Goal: Task Accomplishment & Management: Complete application form

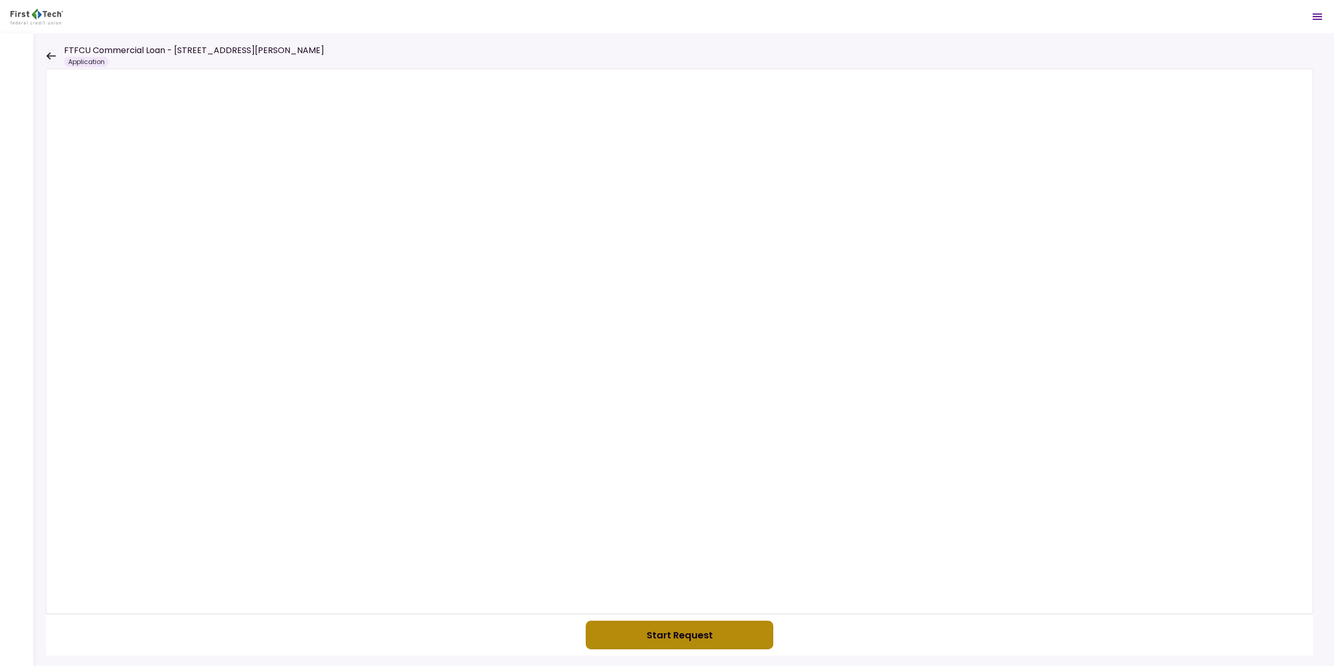
click at [582, 474] on button "Start Request" at bounding box center [680, 635] width 188 height 29
click at [582, 474] on button "button" at bounding box center [680, 635] width 188 height 29
click at [48, 54] on icon at bounding box center [50, 55] width 9 height 7
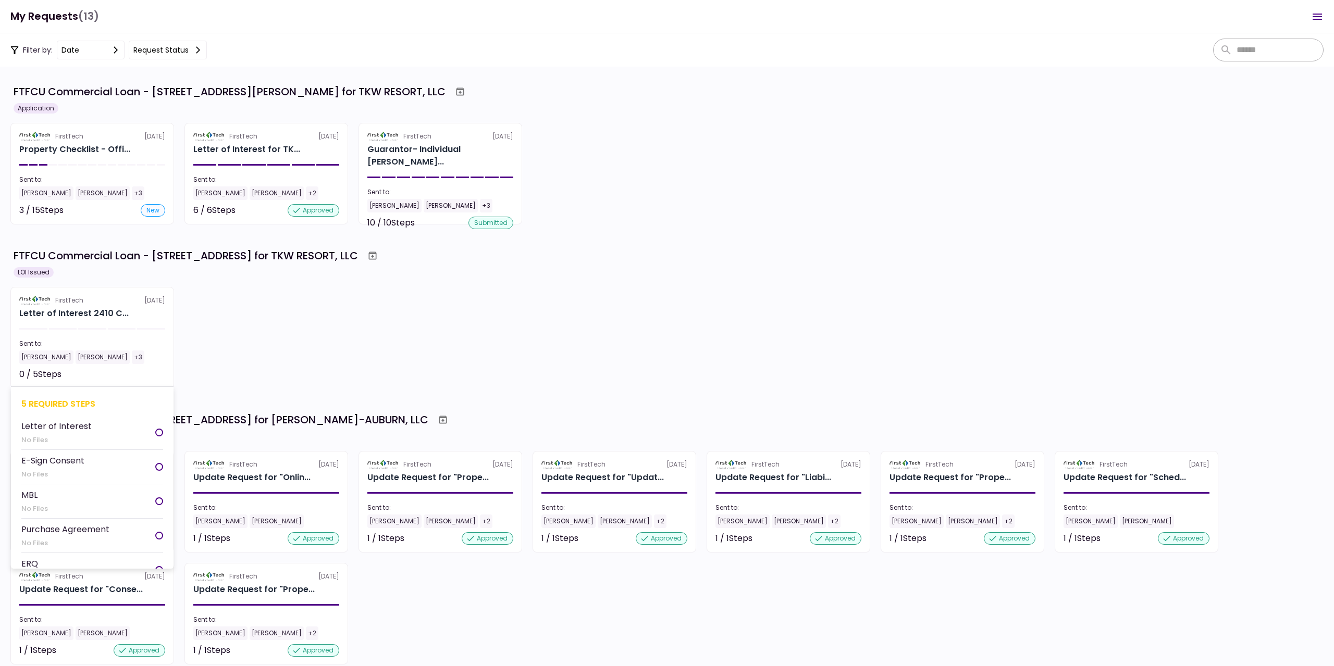
click at [120, 368] on section "FirstTech [DATE] Letter of Interest 2410 C... Sent to: [PERSON_NAME] [PERSON_NA…" at bounding box center [92, 338] width 164 height 102
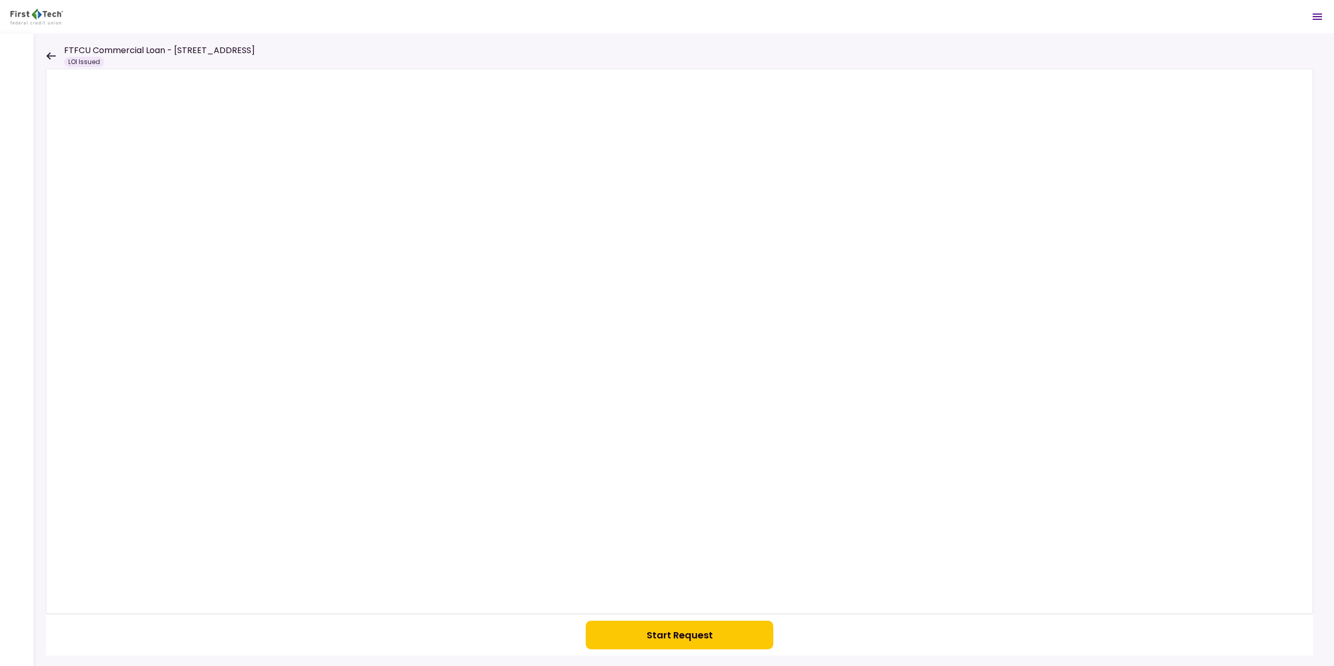
click at [582, 474] on button "Start Request" at bounding box center [680, 635] width 188 height 29
click at [582, 474] on icon "button" at bounding box center [679, 635] width 26 height 26
click at [582, 474] on circle "button" at bounding box center [679, 636] width 24 height 24
click at [52, 54] on icon at bounding box center [51, 56] width 10 height 8
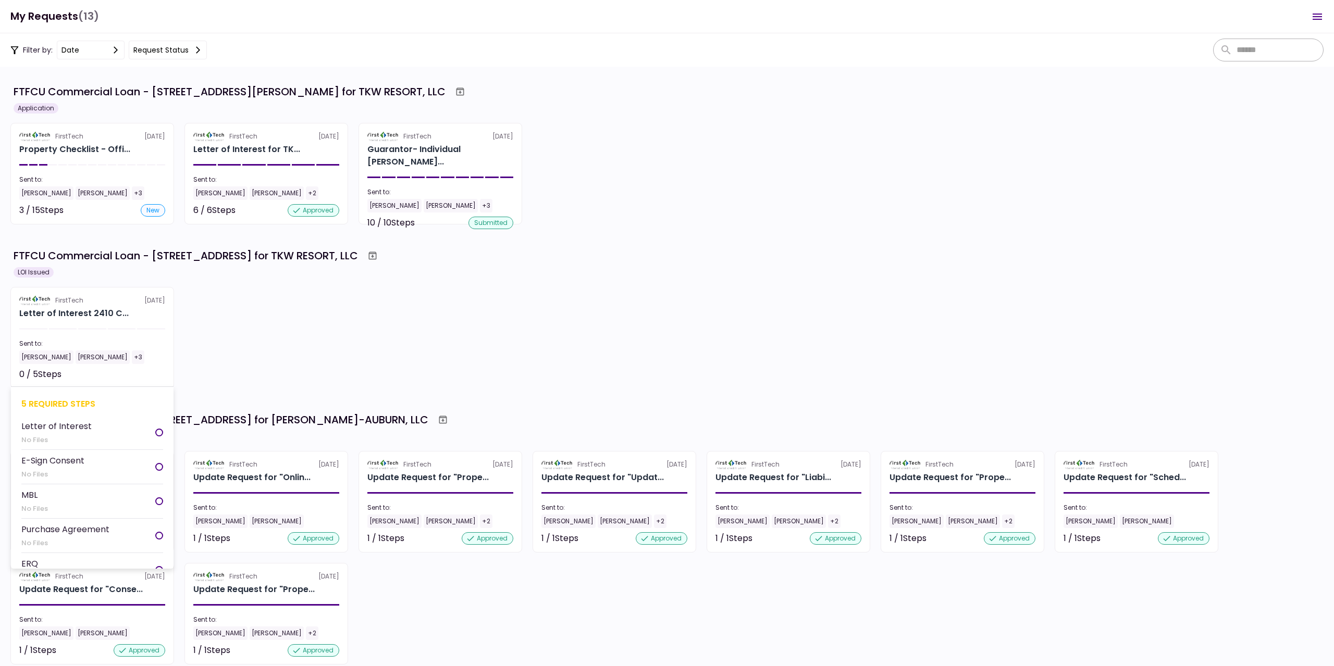
click at [117, 431] on li "Letter of Interest No Files" at bounding box center [92, 433] width 142 height 34
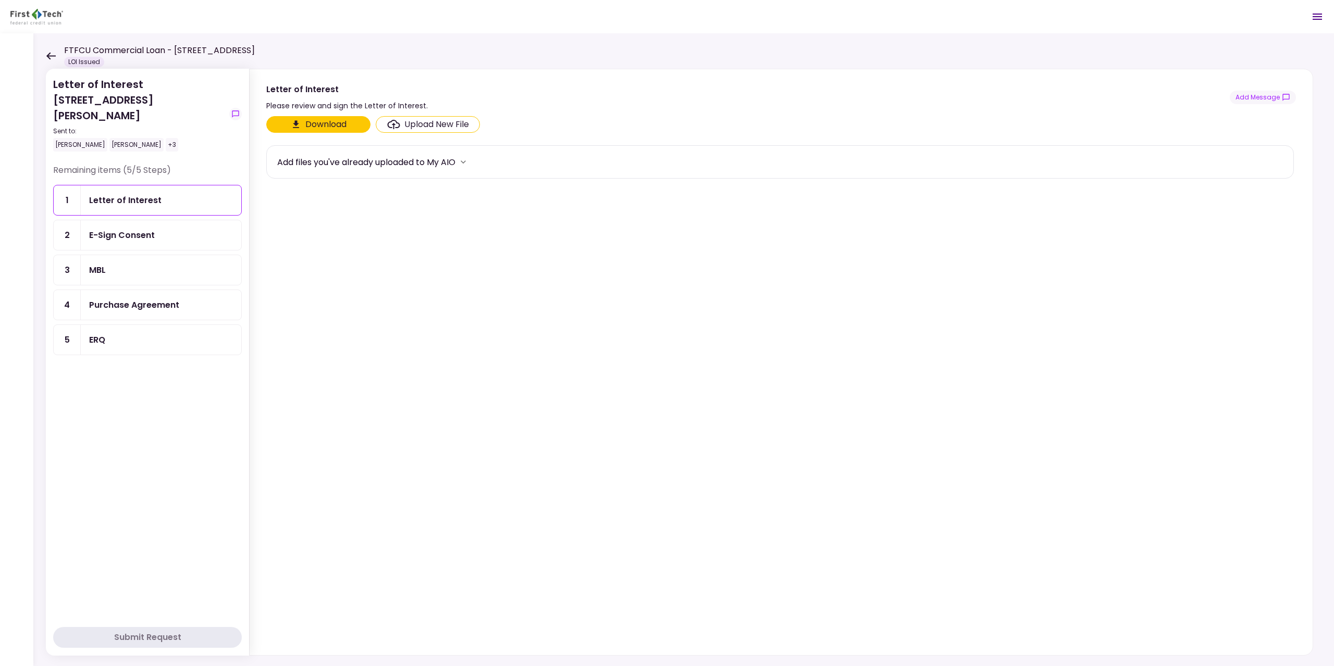
click at [315, 128] on button "Download" at bounding box center [318, 124] width 104 height 17
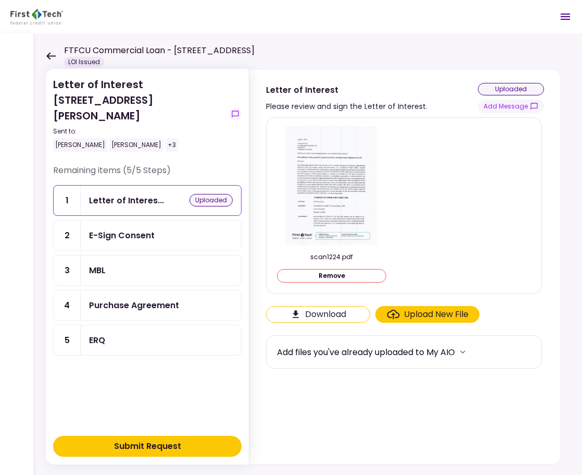
click at [143, 229] on div "E-Sign Consent" at bounding box center [122, 235] width 66 height 13
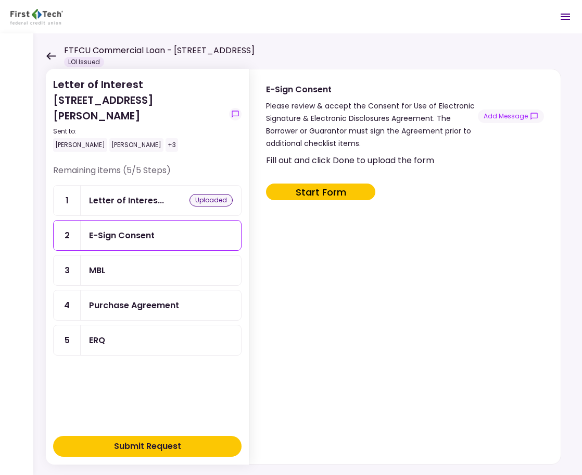
click at [300, 187] on button "Start Form" at bounding box center [320, 191] width 109 height 17
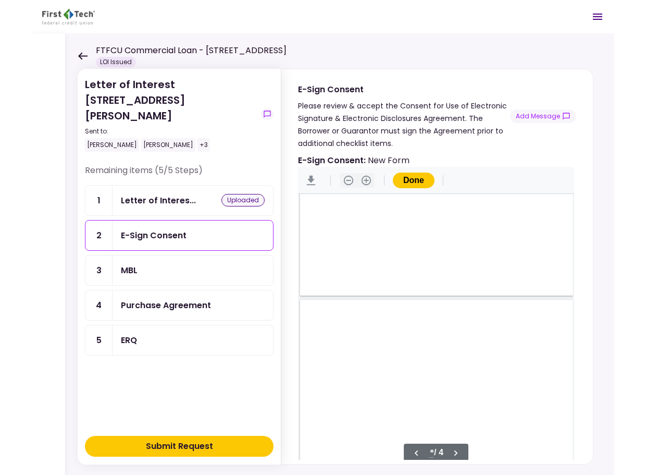
scroll to position [1392, 0]
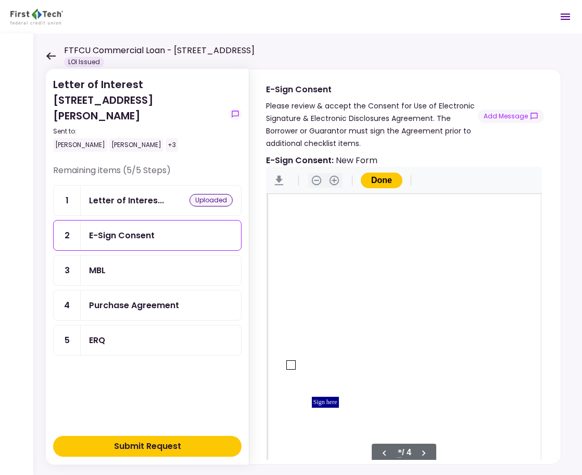
type input "*"
drag, startPoint x: 294, startPoint y: 267, endPoint x: 298, endPoint y: 271, distance: 5.5
click at [294, 269] on div "Document Content" at bounding box center [291, 273] width 8 height 8
drag, startPoint x: 320, startPoint y: 304, endPoint x: 325, endPoint y: 306, distance: 5.4
click at [320, 305] on div "Sign here" at bounding box center [325, 310] width 27 height 11
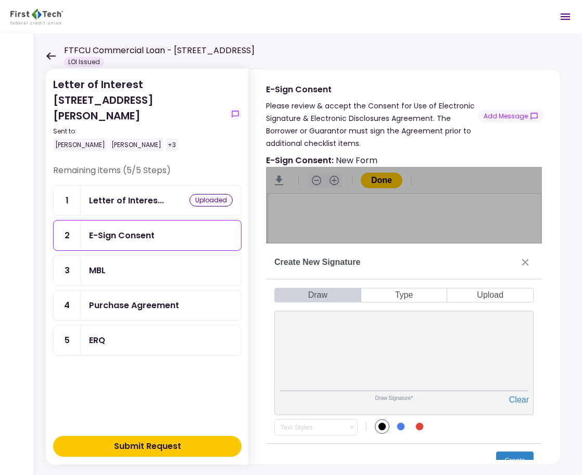
click at [358, 405] on div "Draw Signature* Clear" at bounding box center [404, 362] width 259 height 104
click at [519, 454] on button "Create" at bounding box center [515, 459] width 38 height 17
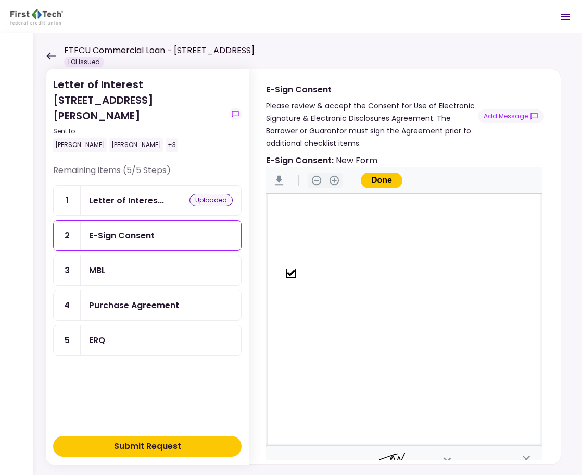
click at [379, 180] on button "Done" at bounding box center [382, 180] width 42 height 16
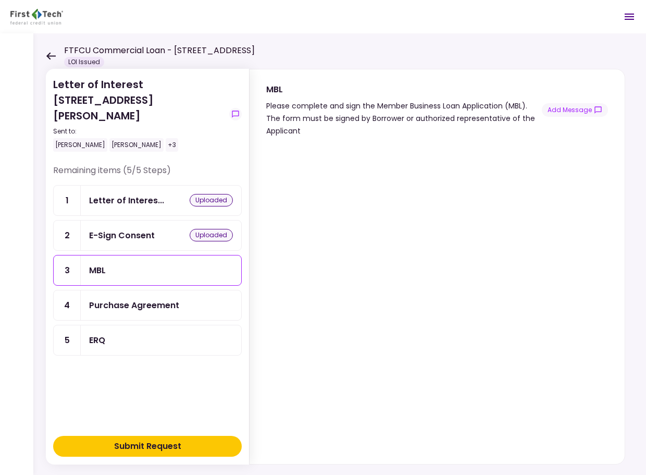
scroll to position [13, 0]
